Goal: Transaction & Acquisition: Purchase product/service

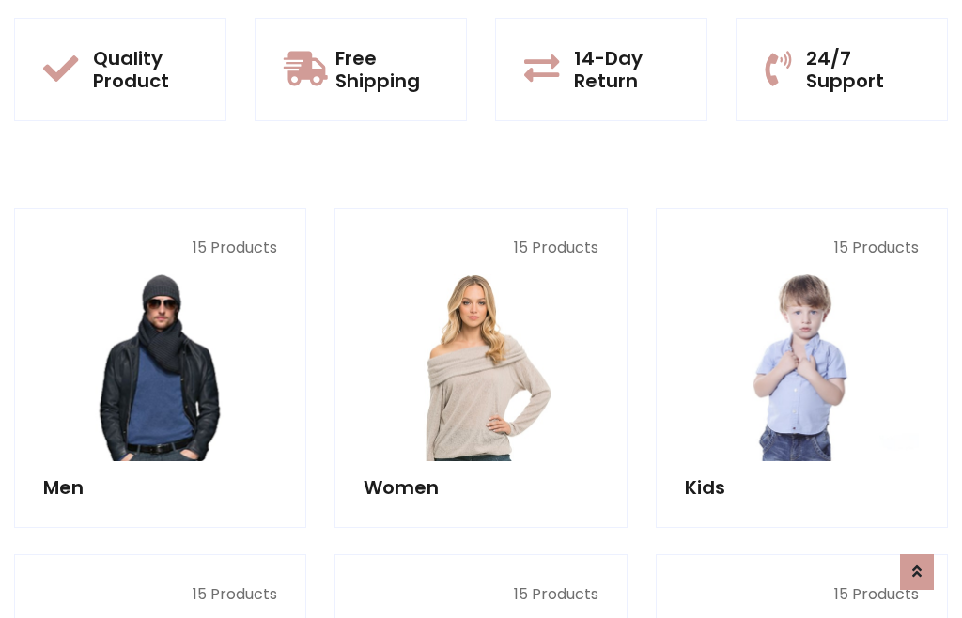
scroll to position [96, 0]
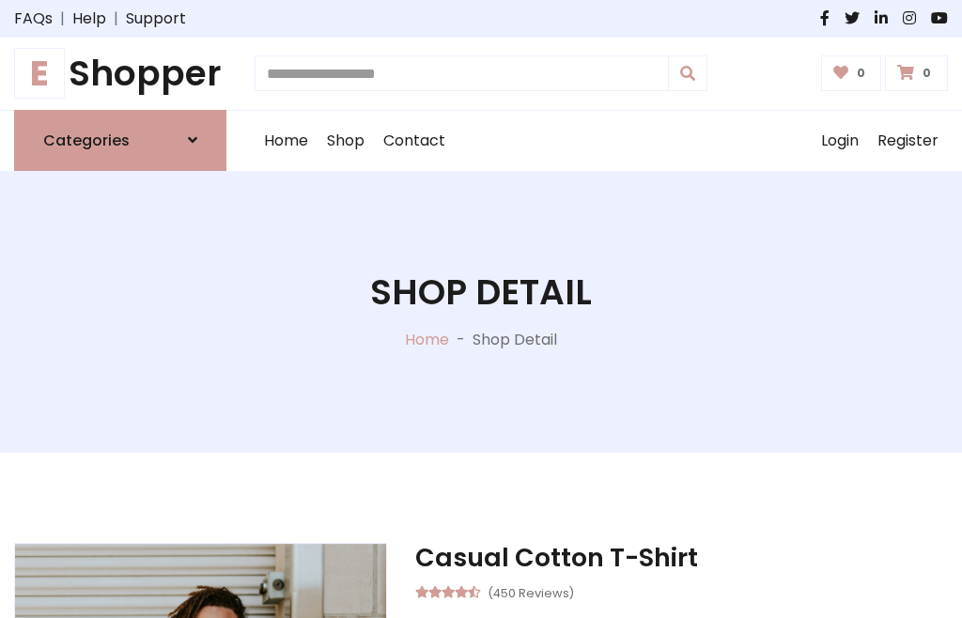
click at [120, 73] on h1 "E Shopper" at bounding box center [120, 74] width 212 height 42
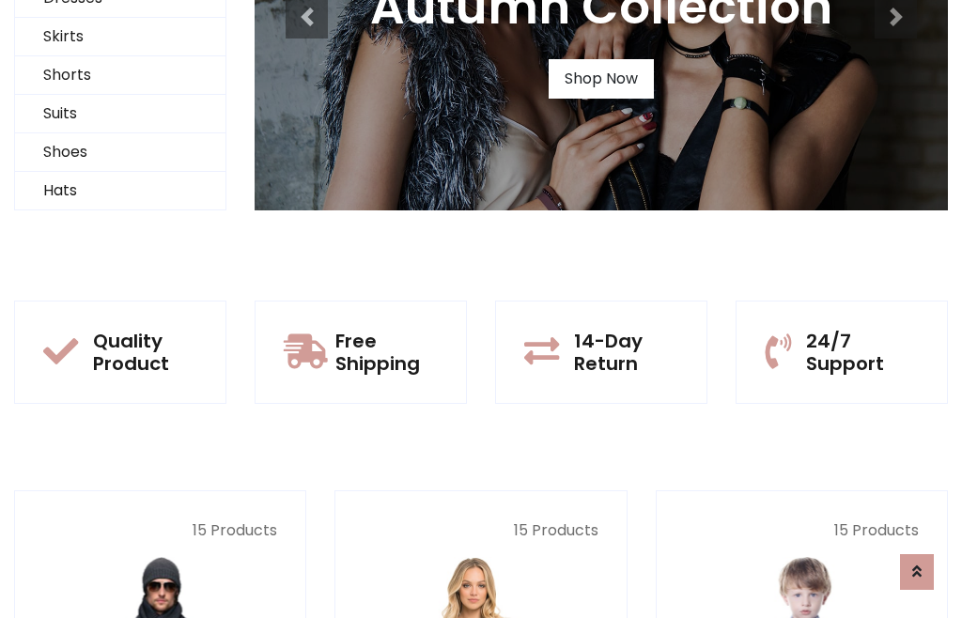
scroll to position [181, 0]
